Goal: Information Seeking & Learning: Learn about a topic

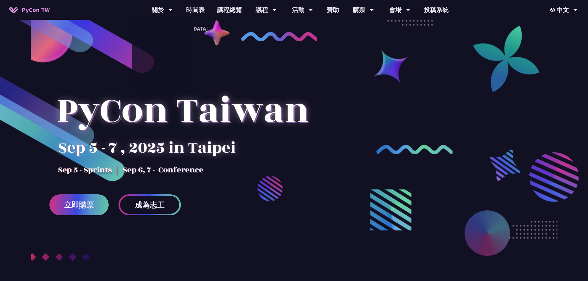
click at [31, 8] on span "PyCon TW" at bounding box center [36, 9] width 28 height 9
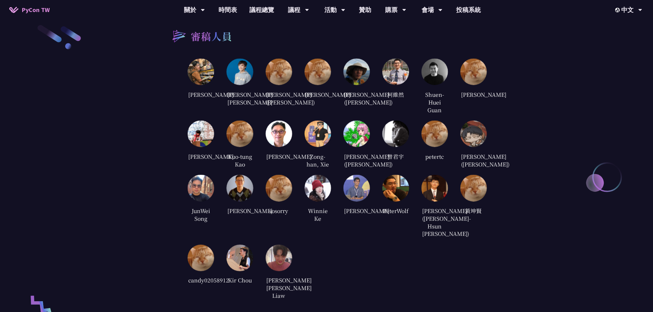
scroll to position [1235, 0]
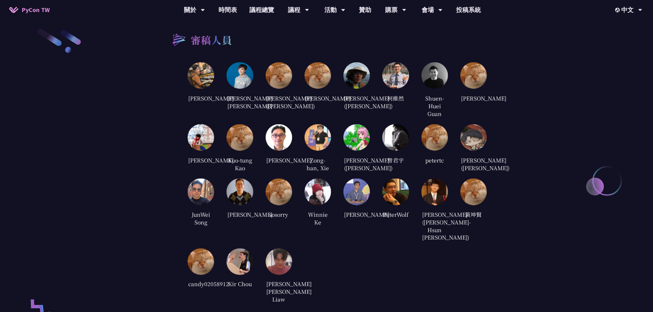
click at [173, 165] on div "審稿人員 [PERSON_NAME] [PERSON_NAME] [PERSON_NAME] [PERSON_NAME] ([PERSON_NAME]) [P…" at bounding box center [326, 166] width 321 height 276
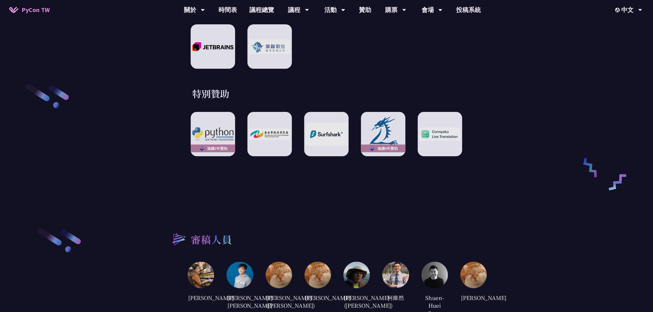
scroll to position [927, 0]
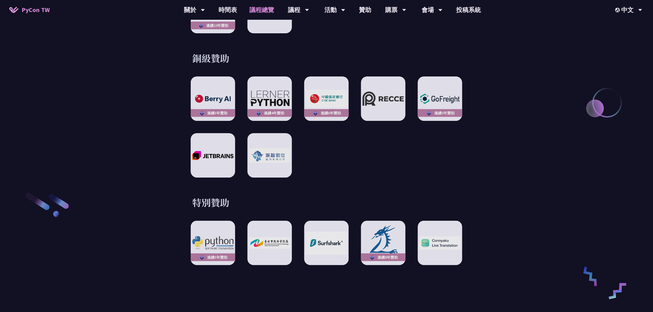
click at [263, 10] on link "議程總覽" at bounding box center [261, 10] width 37 height 20
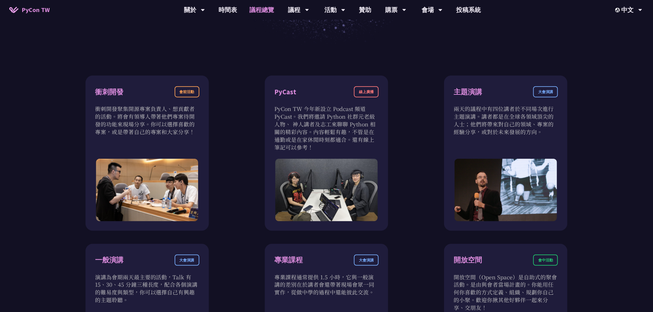
scroll to position [205, 0]
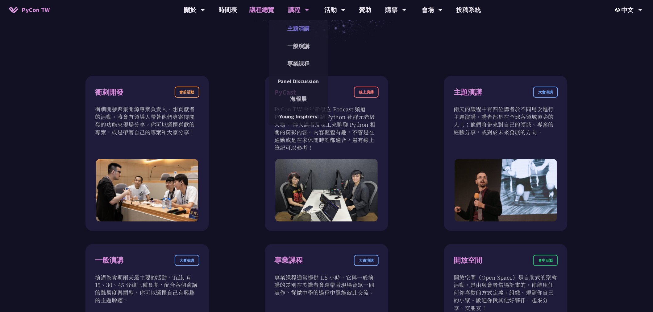
click at [287, 25] on link "主題演講" at bounding box center [298, 28] width 59 height 15
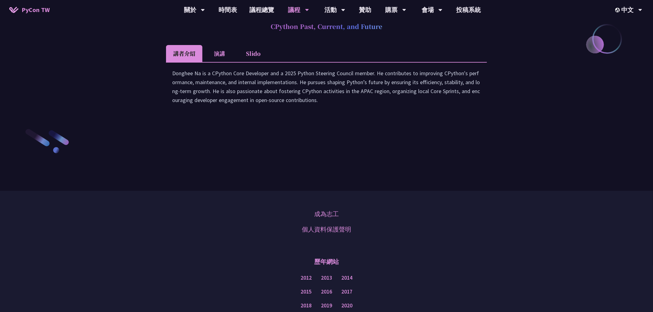
scroll to position [891, 0]
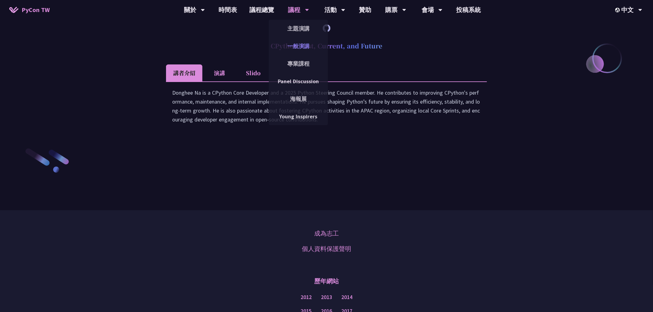
click at [287, 51] on link "一般演講" at bounding box center [298, 46] width 59 height 15
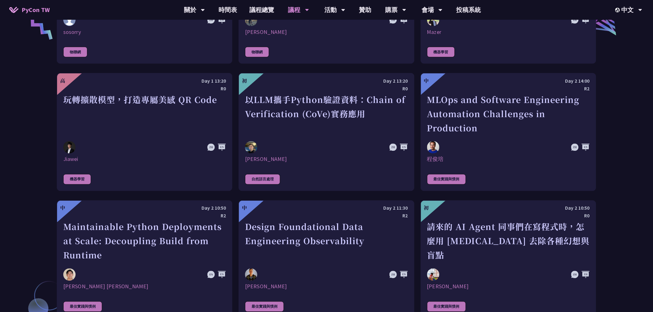
scroll to position [1234, 0]
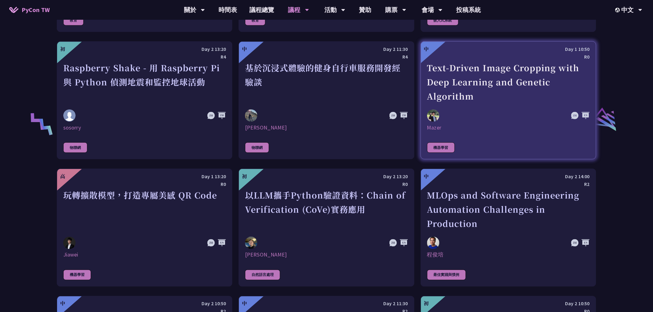
click at [287, 116] on img at bounding box center [433, 116] width 12 height 12
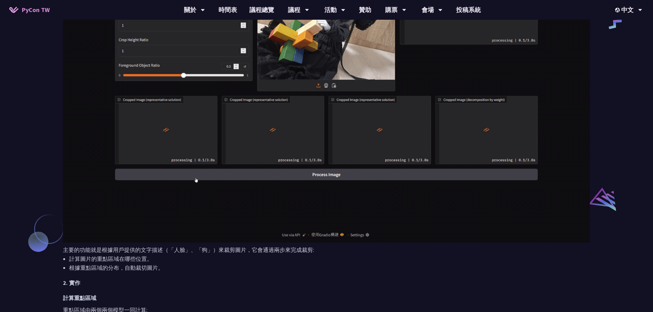
scroll to position [136, 0]
